Goal: Complete application form

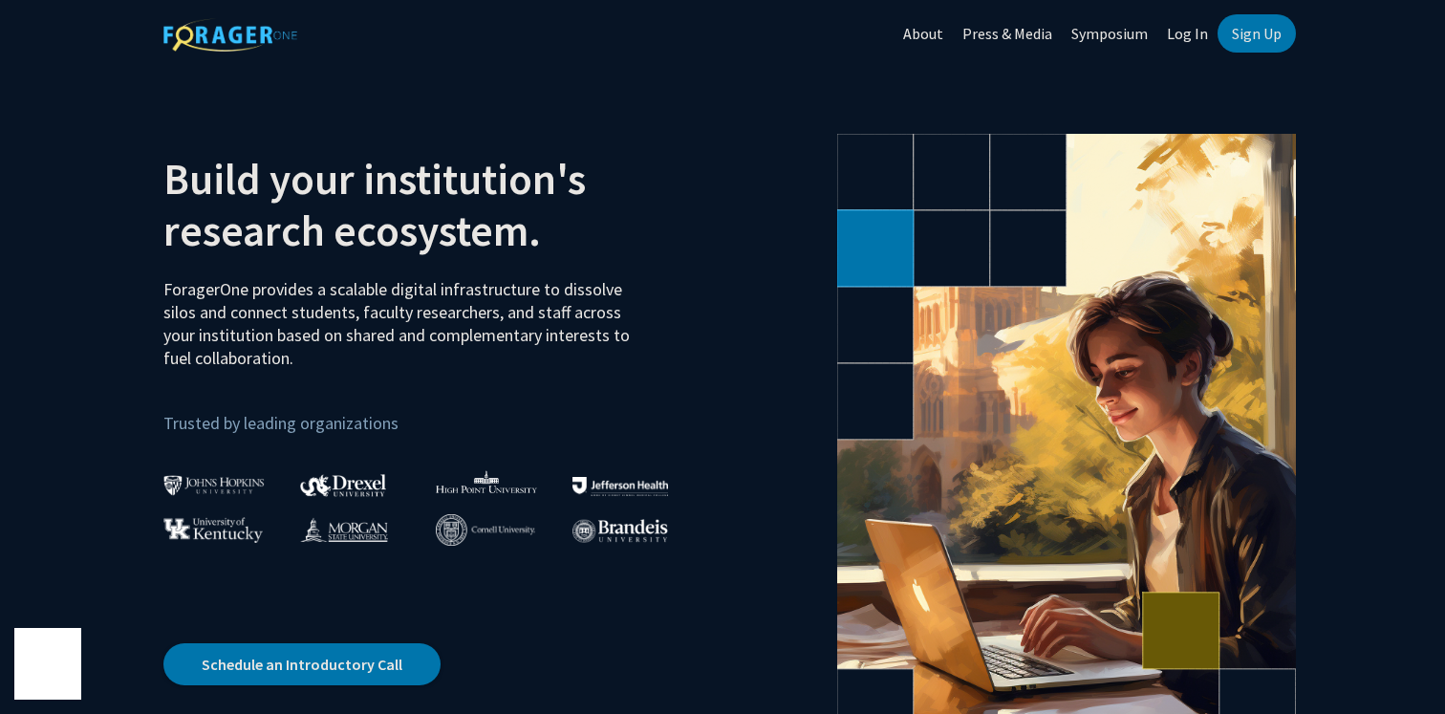
click at [1203, 33] on link "Log In" at bounding box center [1187, 33] width 60 height 67
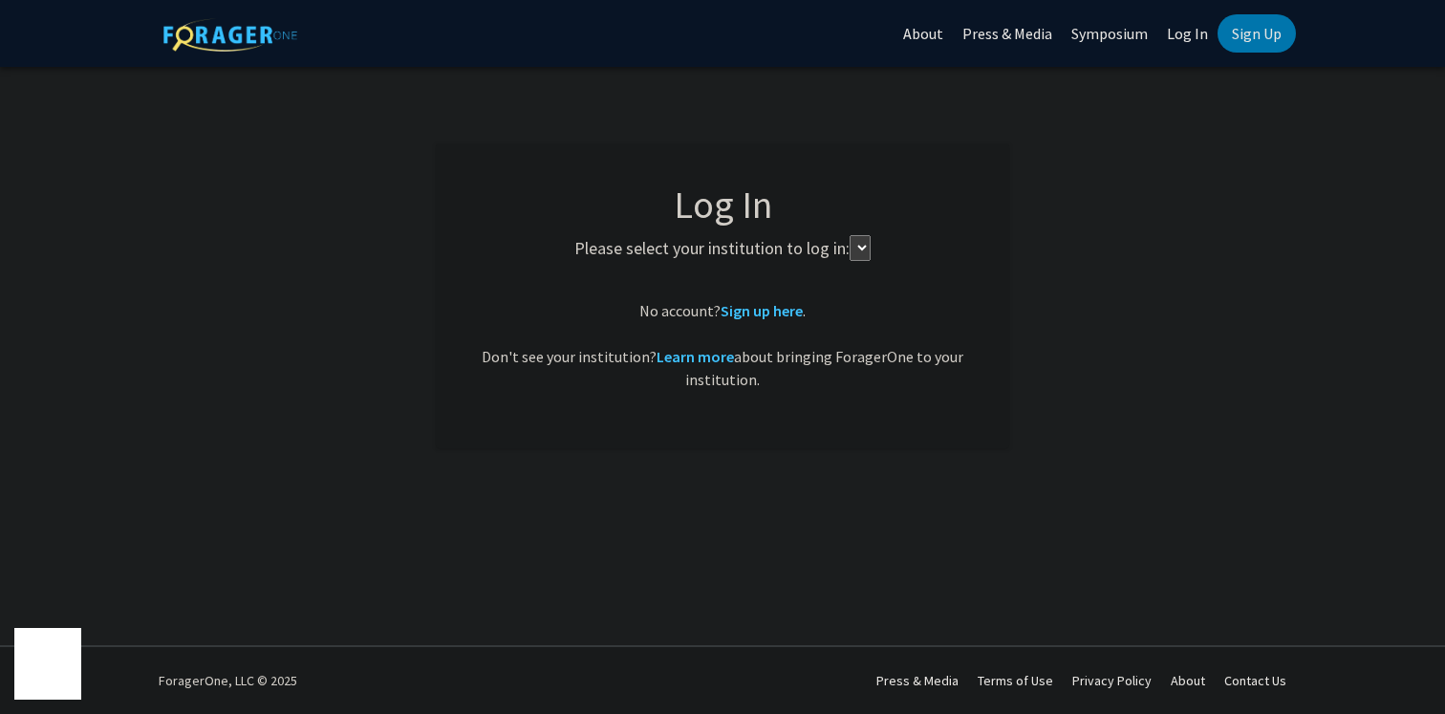
select select
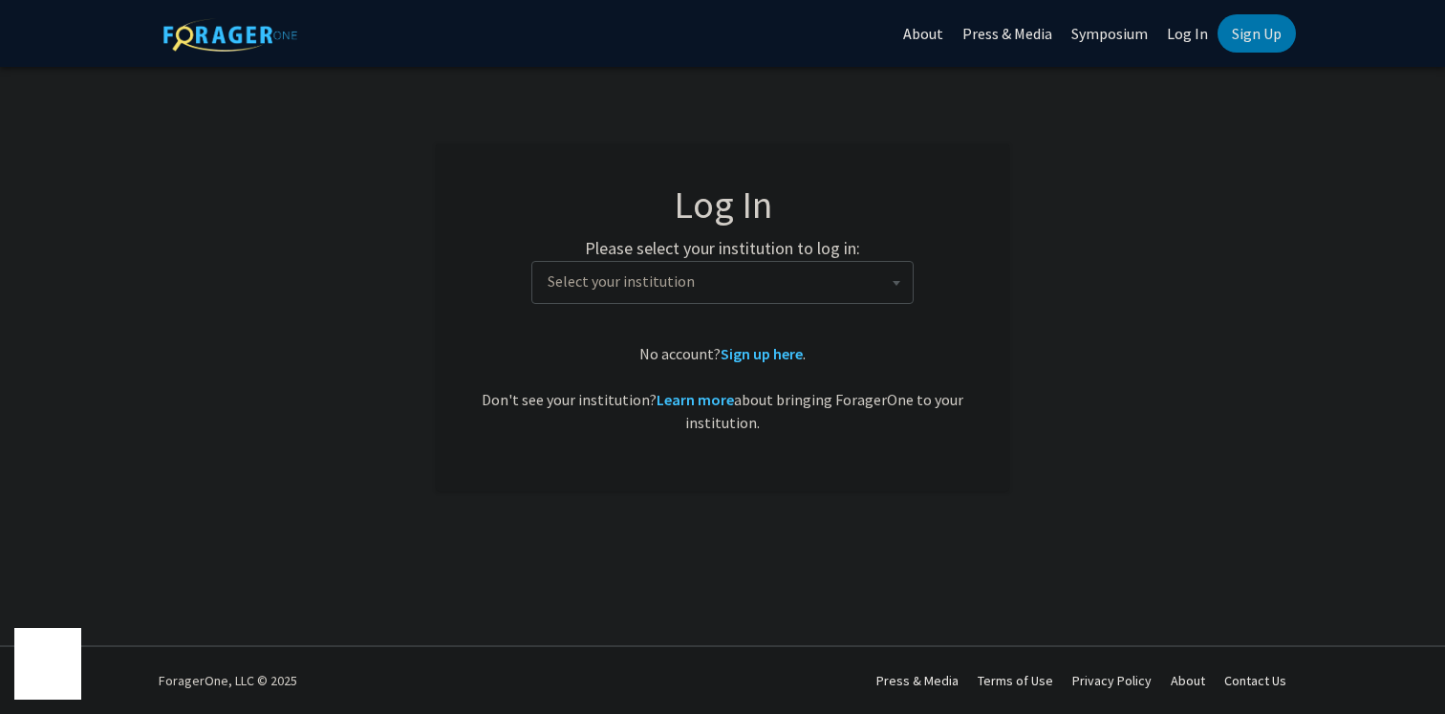
click at [814, 264] on span "Select your institution" at bounding box center [726, 281] width 373 height 39
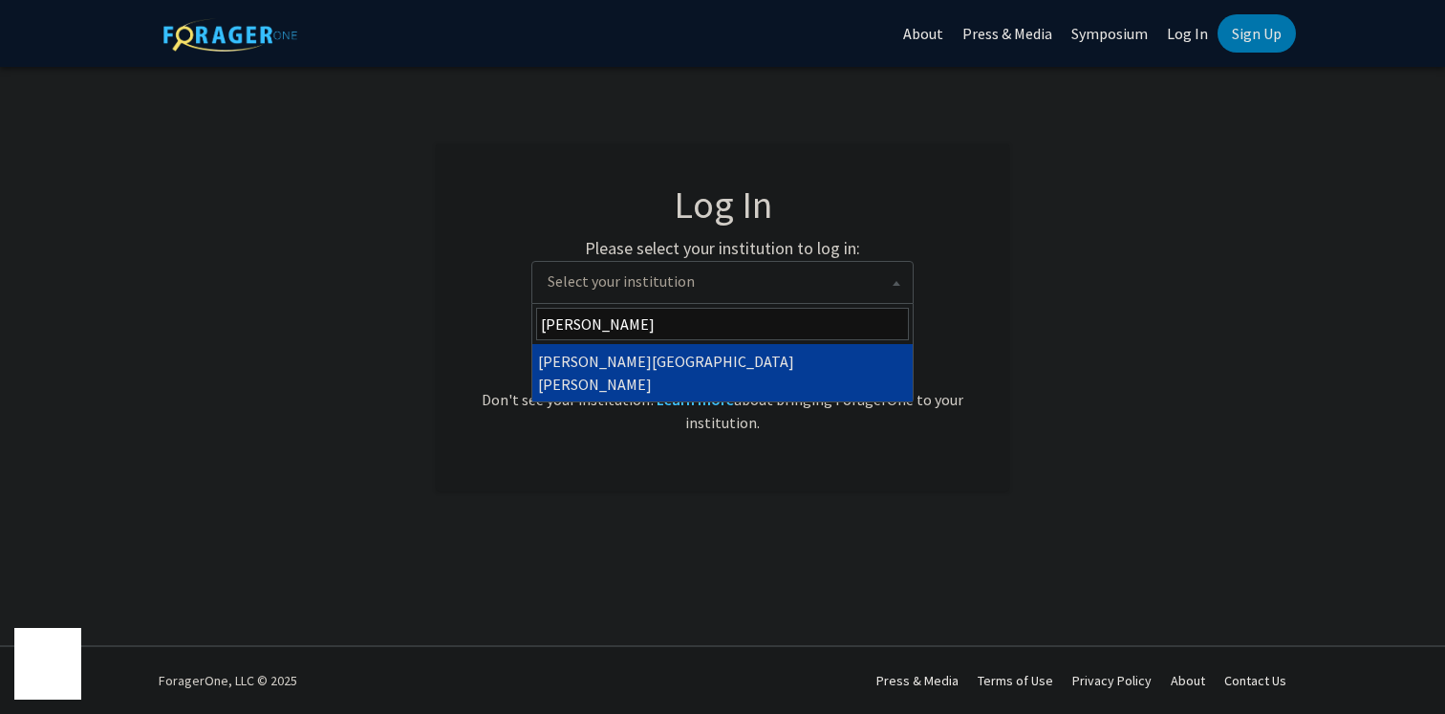
type input "john"
select select "1"
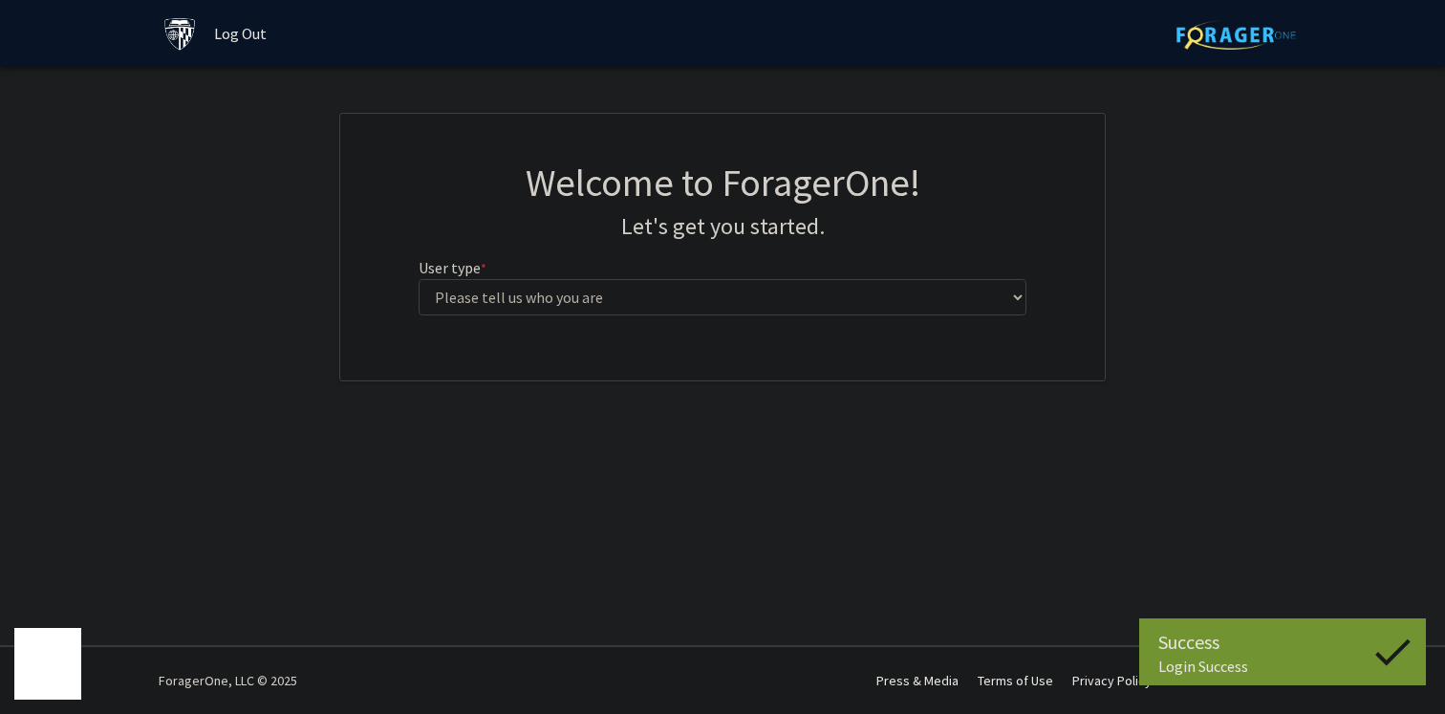
click at [828, 327] on div "Welcome to ForagerOne! Let's get you started. User type * required Please tell …" at bounding box center [722, 245] width 637 height 171
click at [806, 317] on div "Welcome to ForagerOne! Let's get you started. User type * required Please tell …" at bounding box center [722, 245] width 637 height 171
click at [785, 312] on select "Please tell us who you are Undergraduate Student Master's Student Doctoral Cand…" at bounding box center [723, 297] width 609 height 36
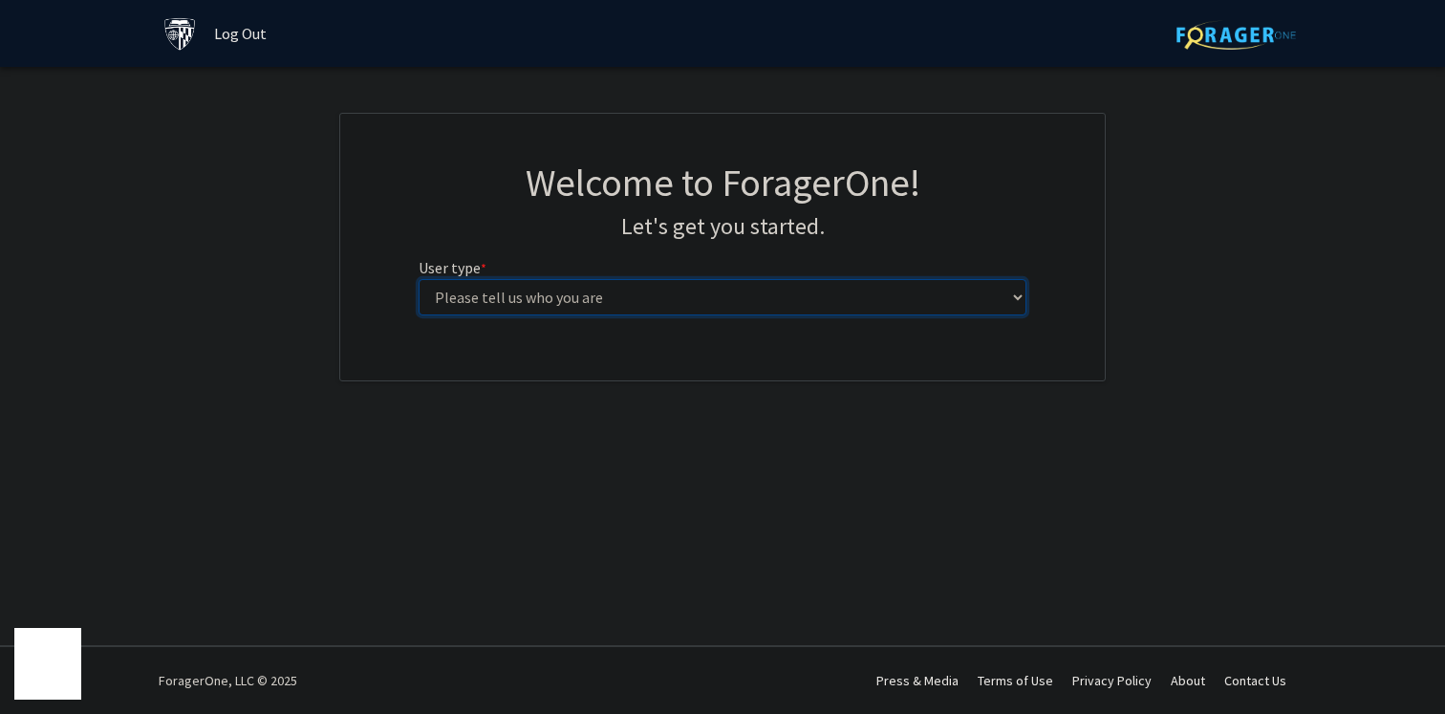
select select "1: undergrad"
click at [419, 279] on select "Please tell us who you are Undergraduate Student Master's Student Doctoral Cand…" at bounding box center [723, 297] width 609 height 36
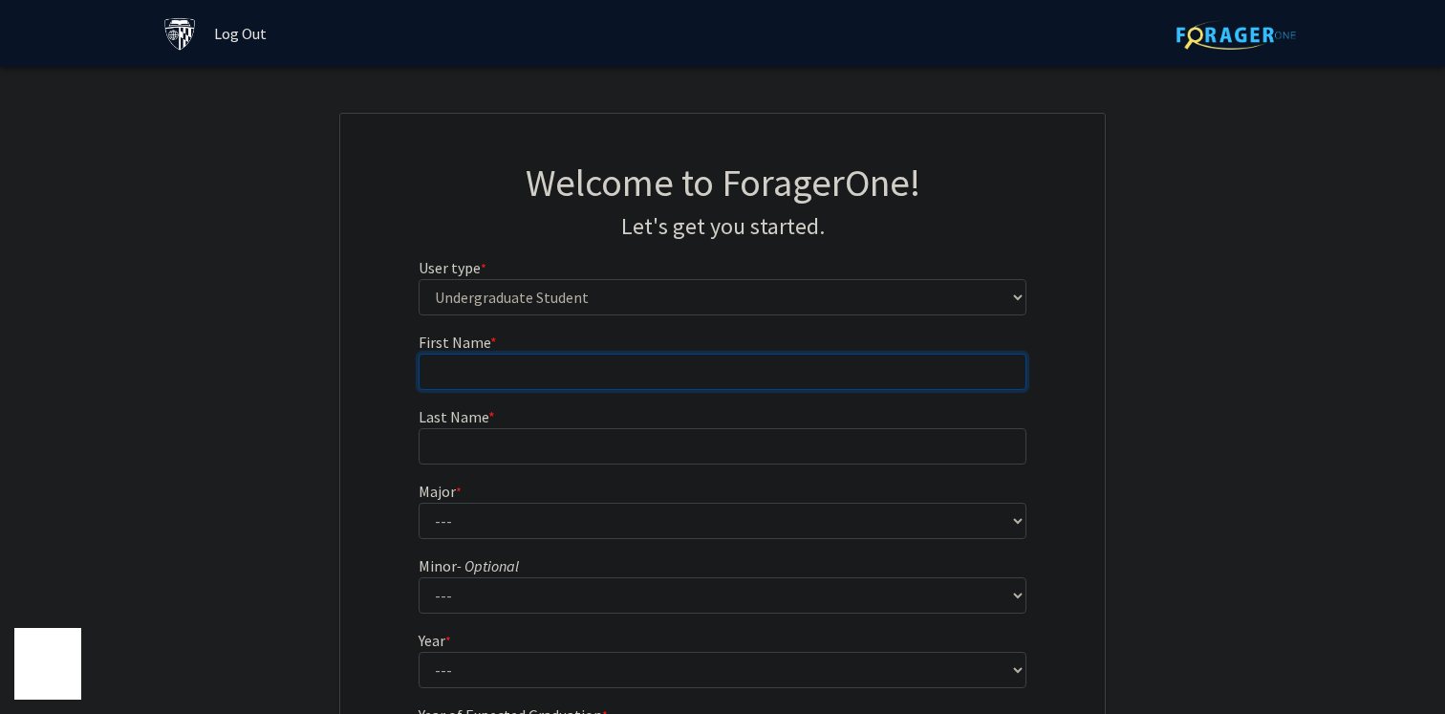
click at [711, 383] on input "First Name * required" at bounding box center [723, 372] width 609 height 36
type input "Jace"
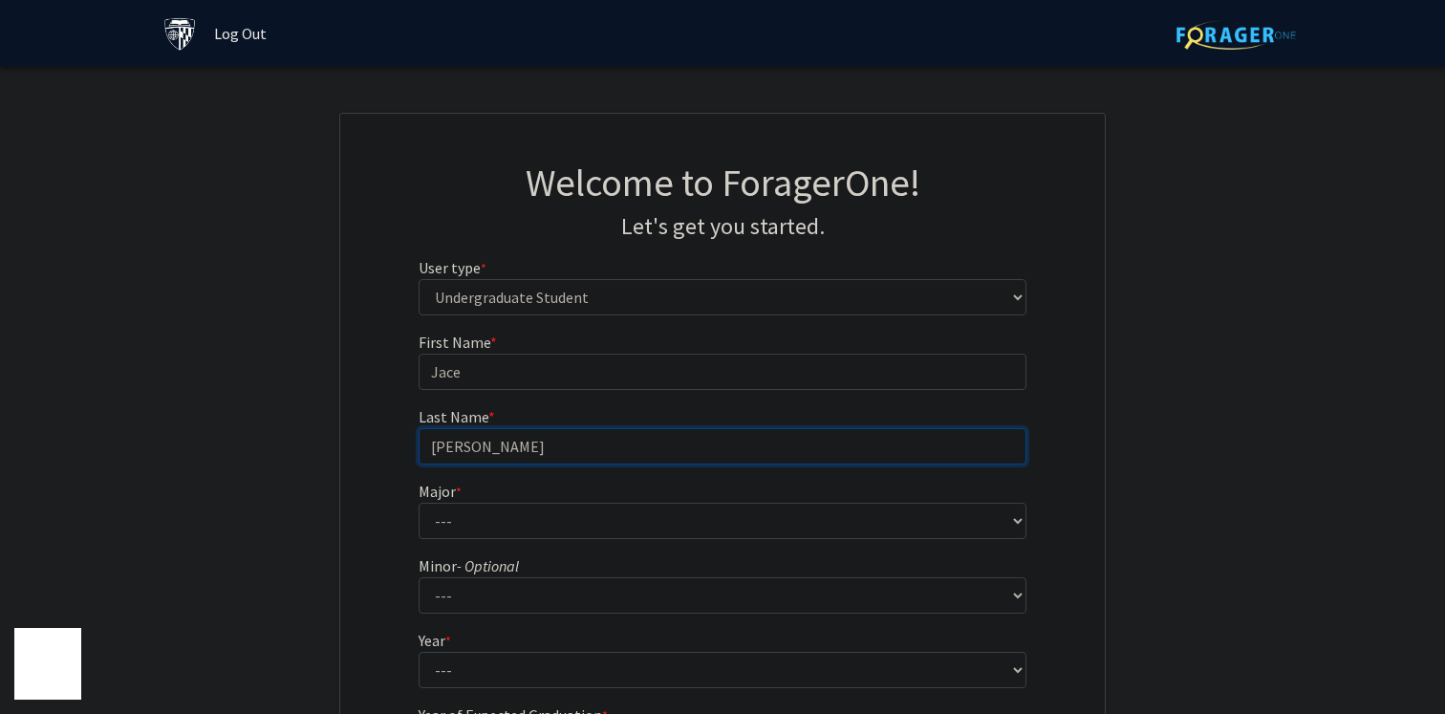
type input "[PERSON_NAME]"
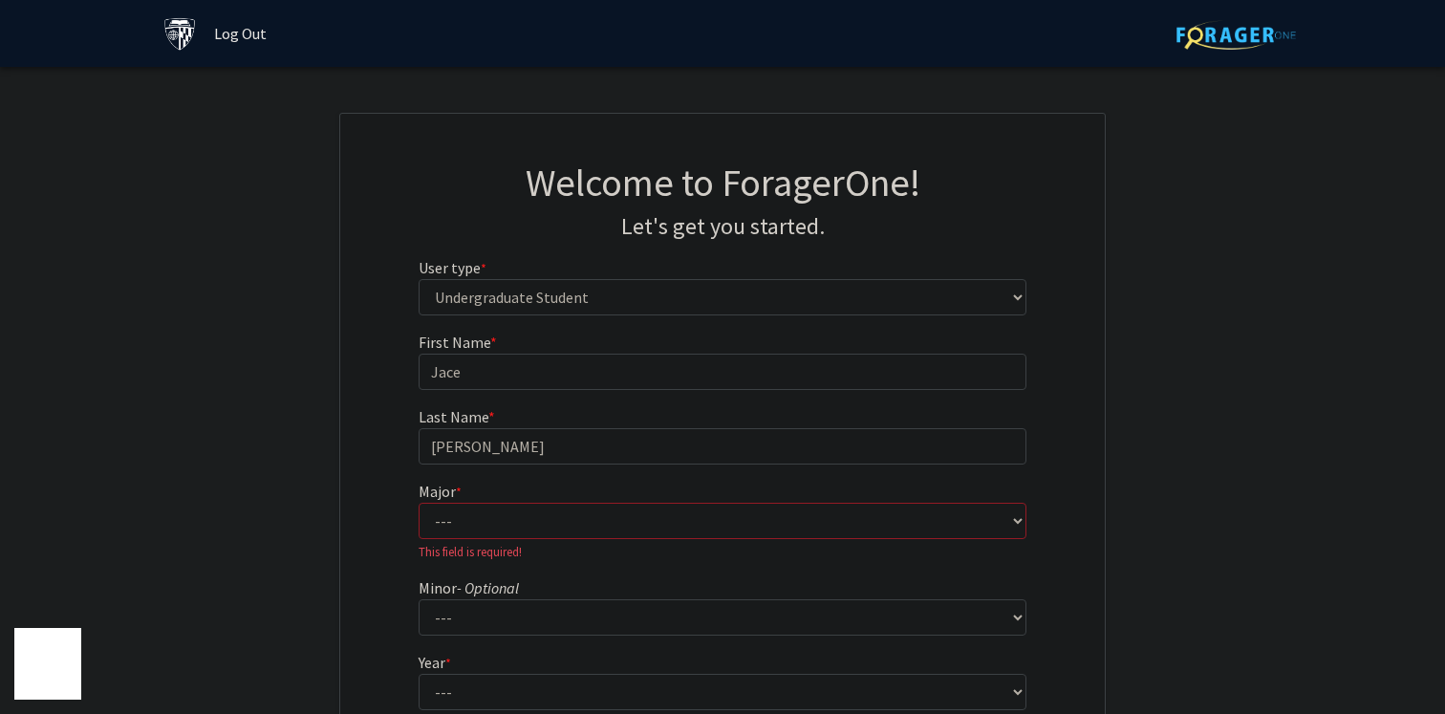
click at [623, 540] on form "First Name * required [PERSON_NAME] Last Name * required [PERSON_NAME] * requir…" at bounding box center [723, 575] width 609 height 488
click at [633, 495] on fg-select "Major * required --- Africana Studies Anthropology Applied Mathematics & Statis…" at bounding box center [723, 520] width 609 height 81
click at [1026, 528] on div "First Name * required [PERSON_NAME] Last Name * required [PERSON_NAME] * requir…" at bounding box center [722, 584] width 637 height 507
click at [1019, 527] on select "--- Africana Studies Anthropology Applied Mathematics & Statistics Archaeology …" at bounding box center [723, 521] width 609 height 36
select select "41: 55"
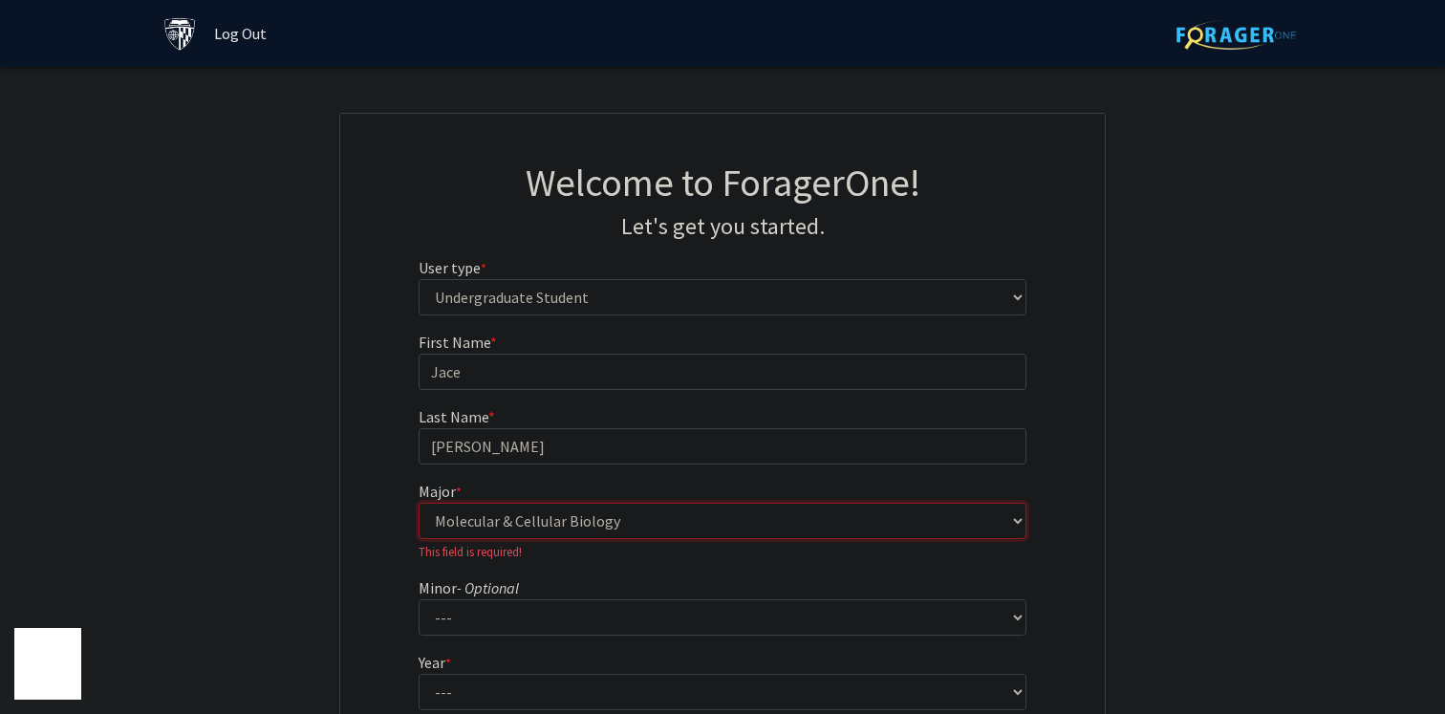
click at [419, 503] on select "--- Africana Studies Anthropology Applied Mathematics & Statistics Archaeology …" at bounding box center [723, 521] width 609 height 36
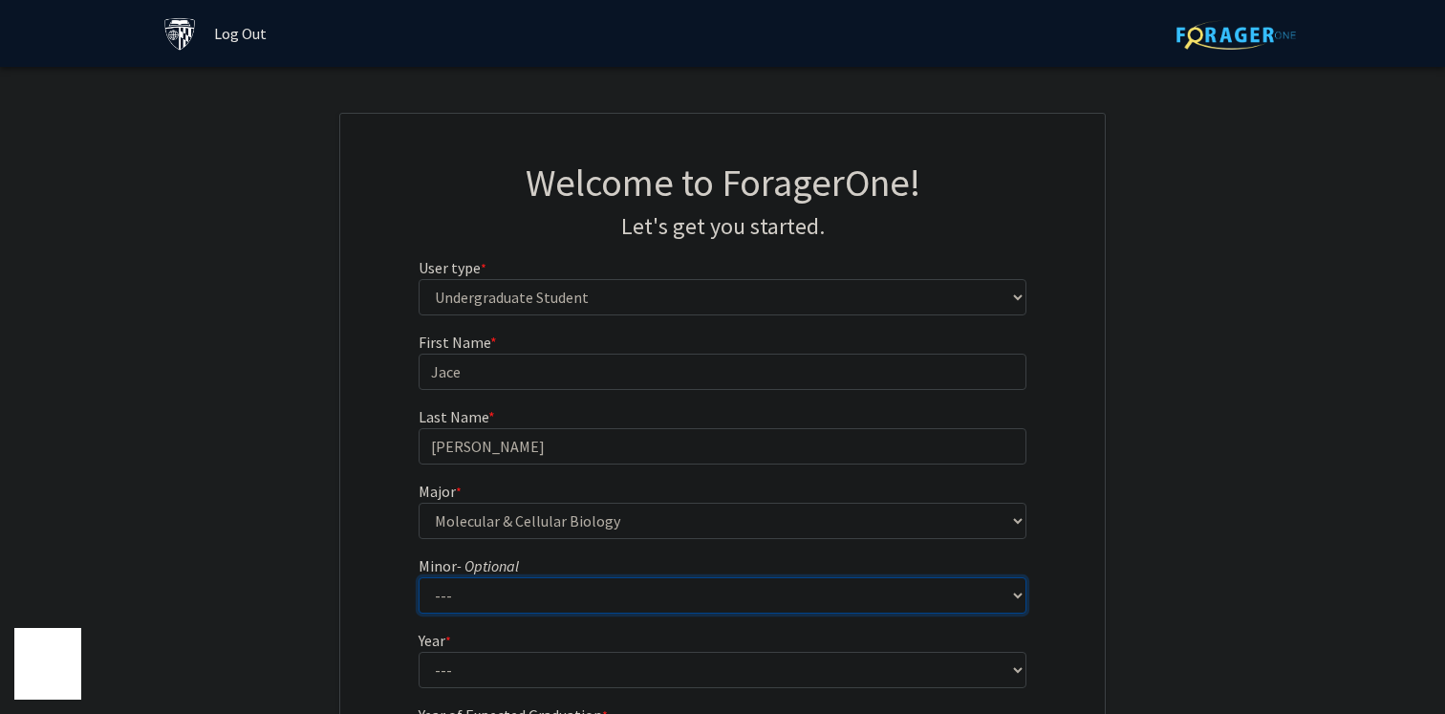
click at [742, 609] on select "--- Accounting and Financial Management Africana Studies Anthropology Applied M…" at bounding box center [723, 595] width 609 height 36
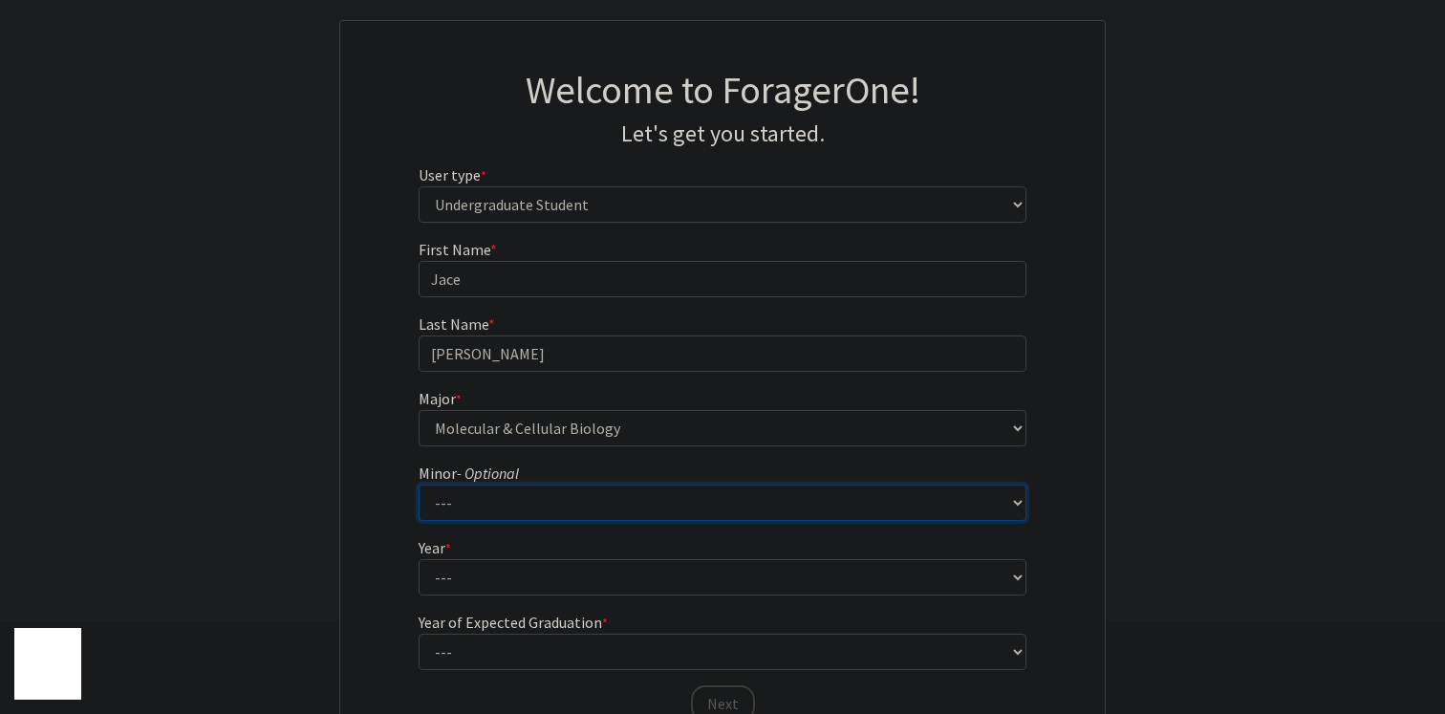
scroll to position [97, 0]
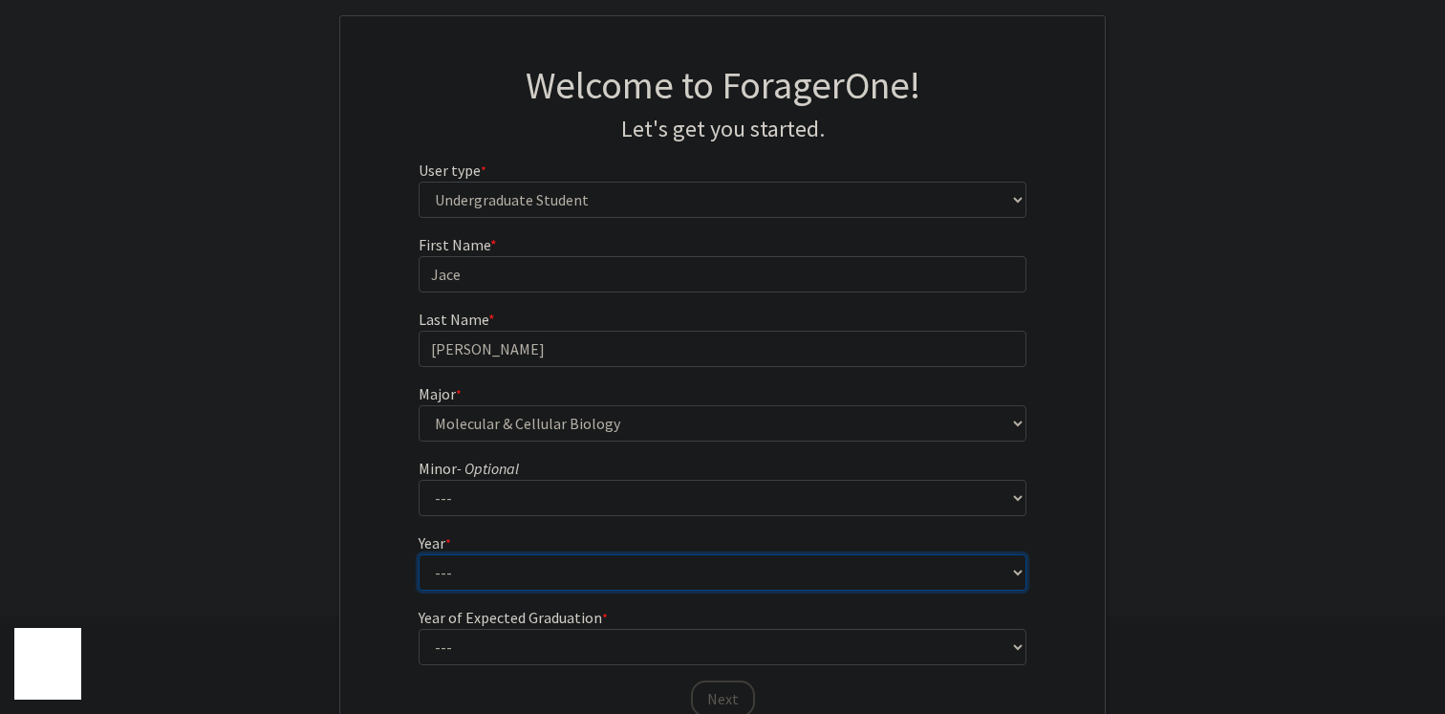
click at [848, 564] on select "--- First-year Sophomore Junior Senior Postbaccalaureate Certificate" at bounding box center [723, 572] width 609 height 36
select select "1: first-year"
click at [419, 554] on select "--- First-year Sophomore Junior Senior Postbaccalaureate Certificate" at bounding box center [723, 572] width 609 height 36
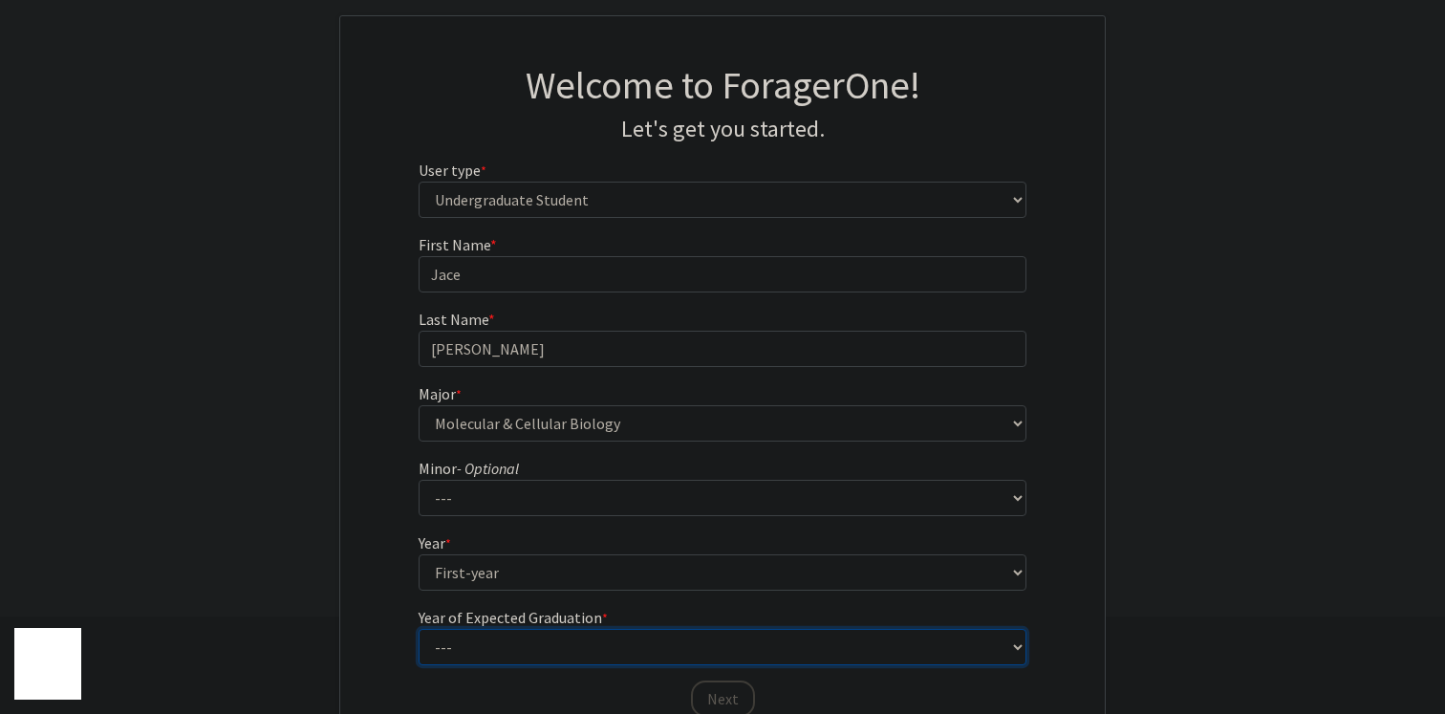
click at [772, 647] on select "--- 2025 2026 2027 2028 2029 2030 2031 2032 2033 2034" at bounding box center [723, 647] width 609 height 36
select select "5: 2029"
click at [419, 629] on select "--- 2025 2026 2027 2028 2029 2030 2031 2032 2033 2034" at bounding box center [723, 647] width 609 height 36
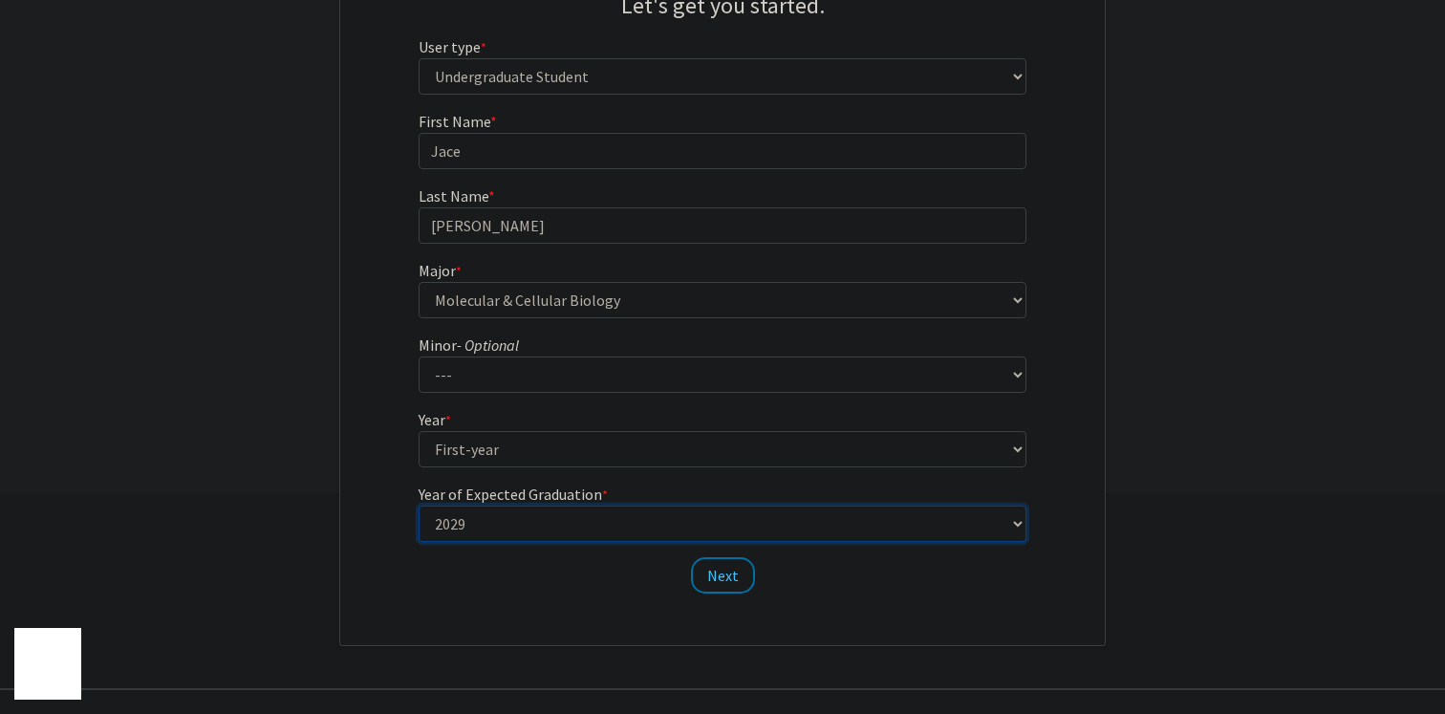
scroll to position [264, 0]
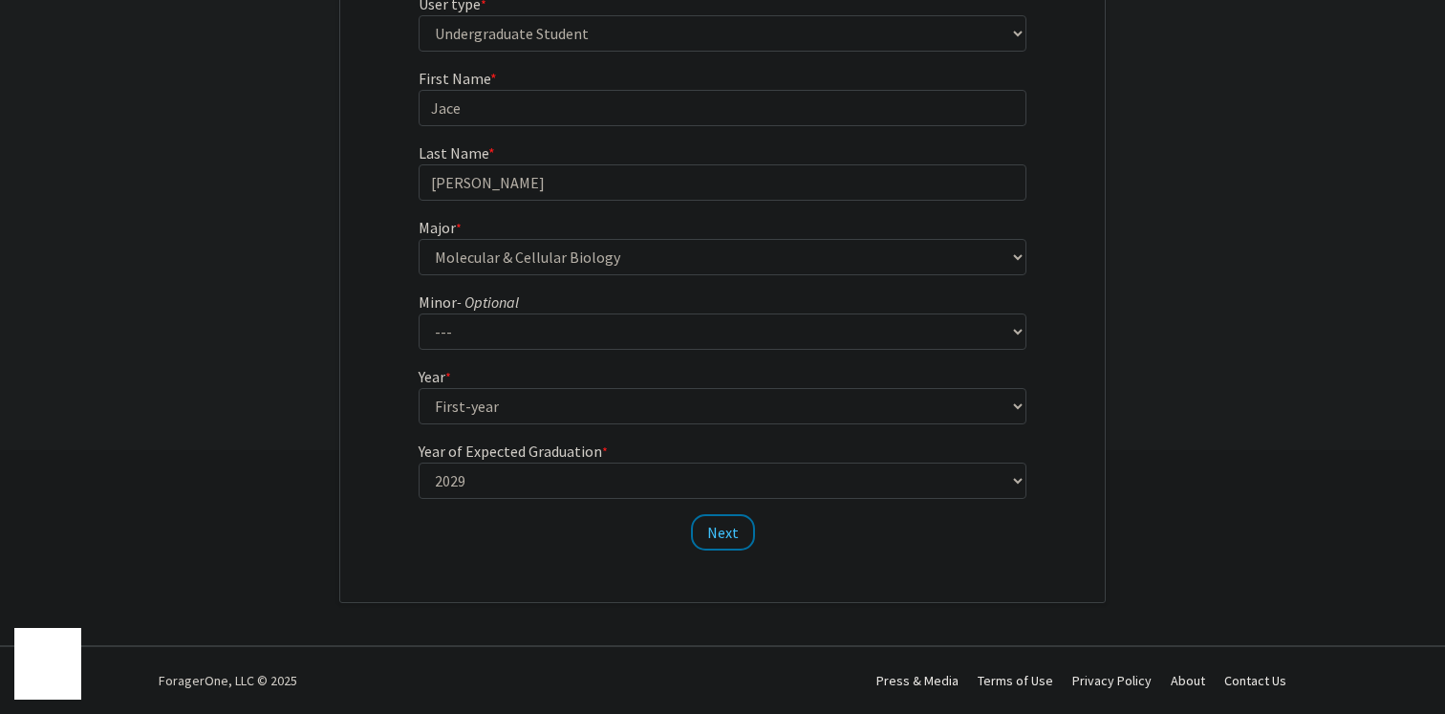
click at [691, 521] on div "Next" at bounding box center [723, 523] width 609 height 19
click at [713, 531] on button "Next" at bounding box center [723, 532] width 64 height 36
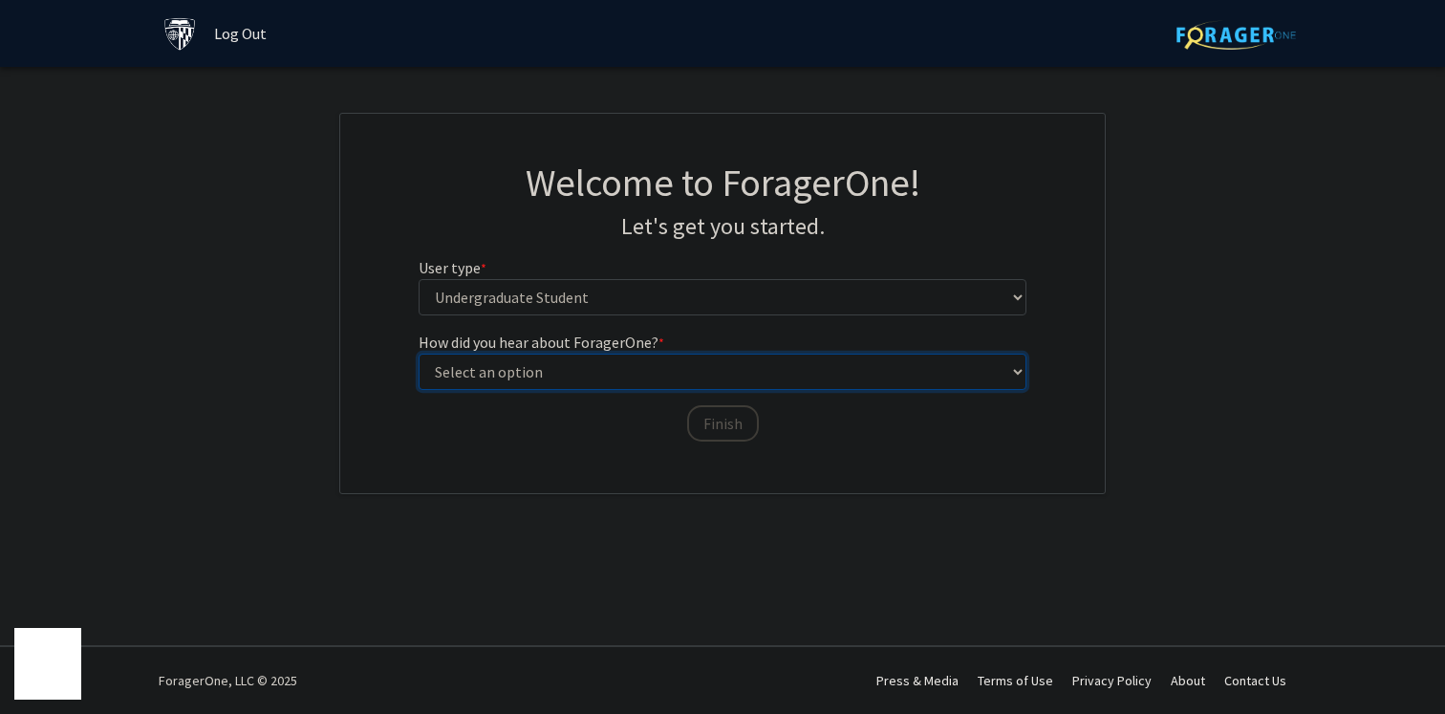
click at [671, 382] on select "Select an option Peer/student recommendation Faculty/staff recommendation Unive…" at bounding box center [723, 372] width 609 height 36
click at [419, 354] on select "Select an option Peer/student recommendation Faculty/staff recommendation Unive…" at bounding box center [723, 372] width 609 height 36
click at [667, 369] on select "Select an option Peer/student recommendation Faculty/staff recommendation Unive…" at bounding box center [723, 372] width 609 height 36
select select "1: peer_recommendation"
click at [419, 354] on select "Select an option Peer/student recommendation Faculty/staff recommendation Unive…" at bounding box center [723, 372] width 609 height 36
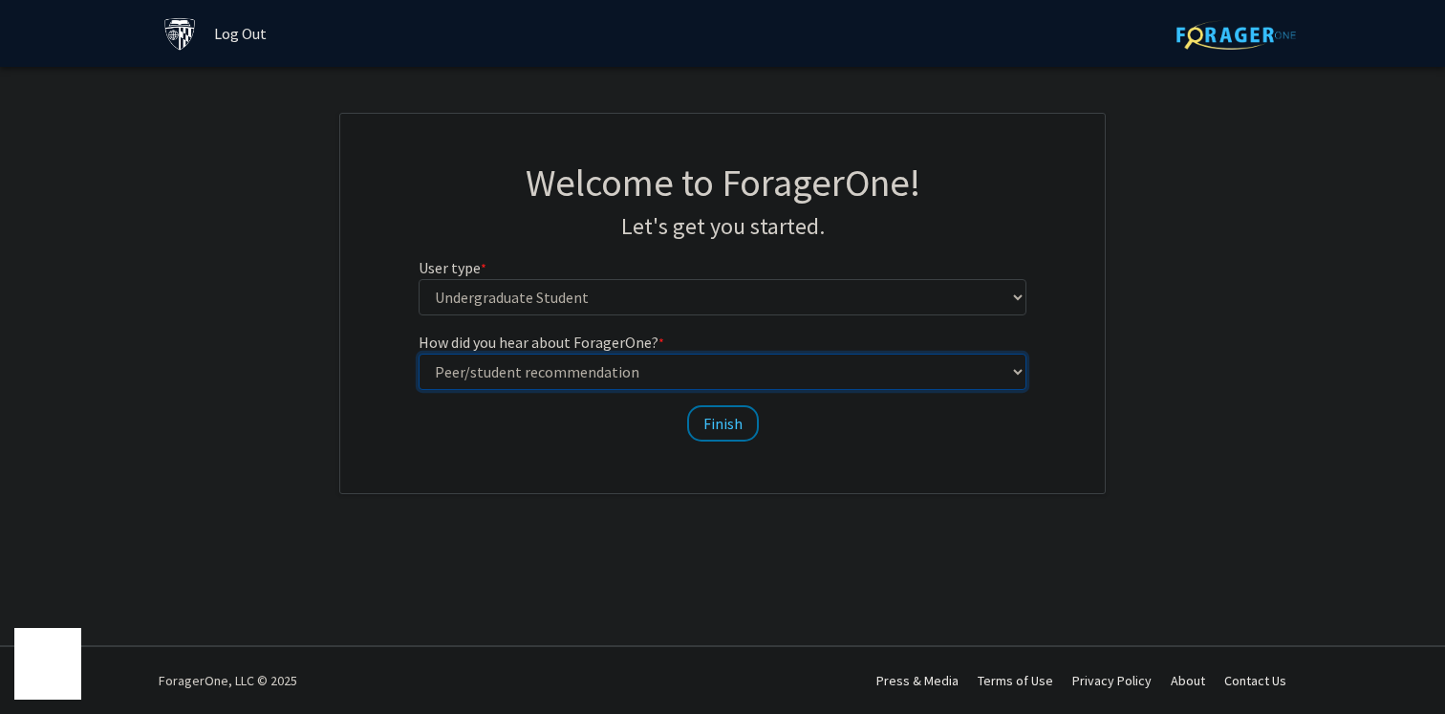
click at [665, 381] on select "Select an option Peer/student recommendation Faculty/staff recommendation Unive…" at bounding box center [723, 372] width 609 height 36
click at [419, 354] on select "Select an option Peer/student recommendation Faculty/staff recommendation Unive…" at bounding box center [723, 372] width 609 height 36
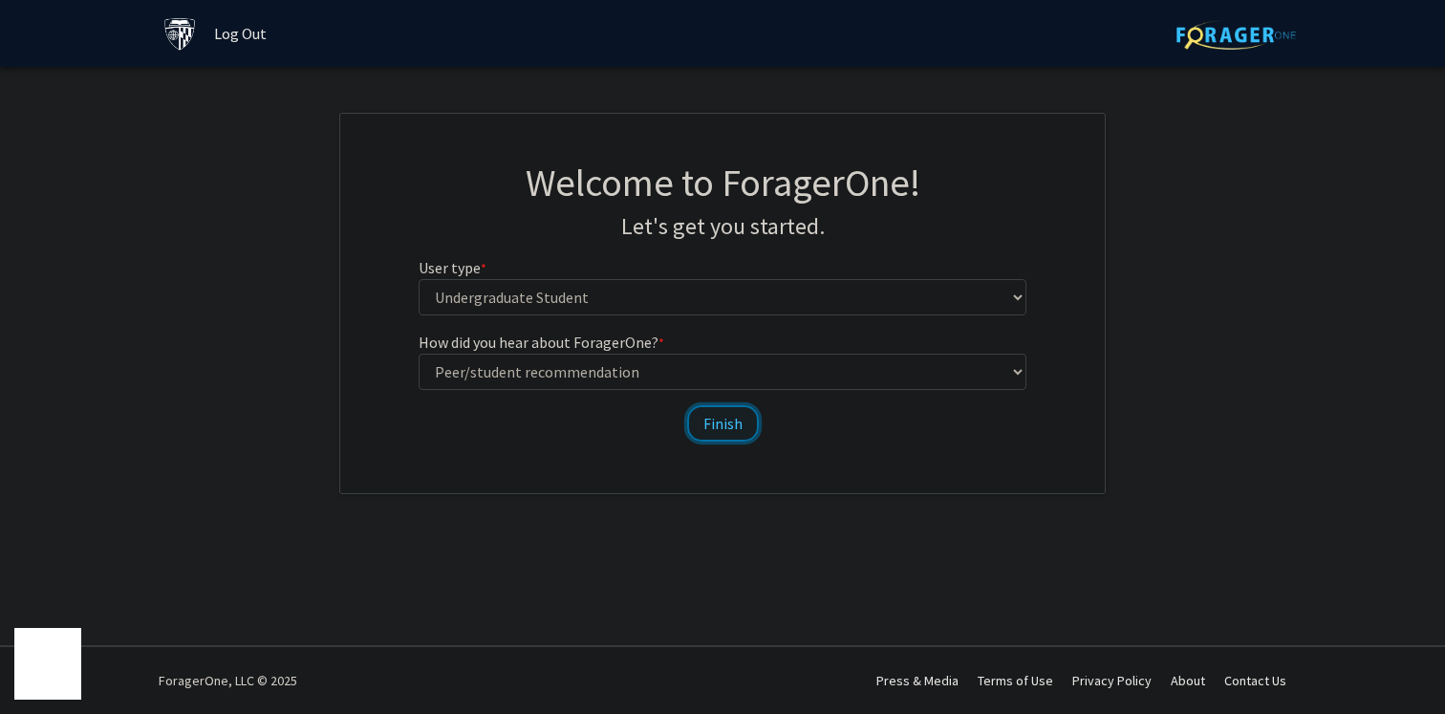
click at [694, 410] on button "Finish" at bounding box center [723, 423] width 72 height 36
